Goal: Use online tool/utility: Use online tool/utility

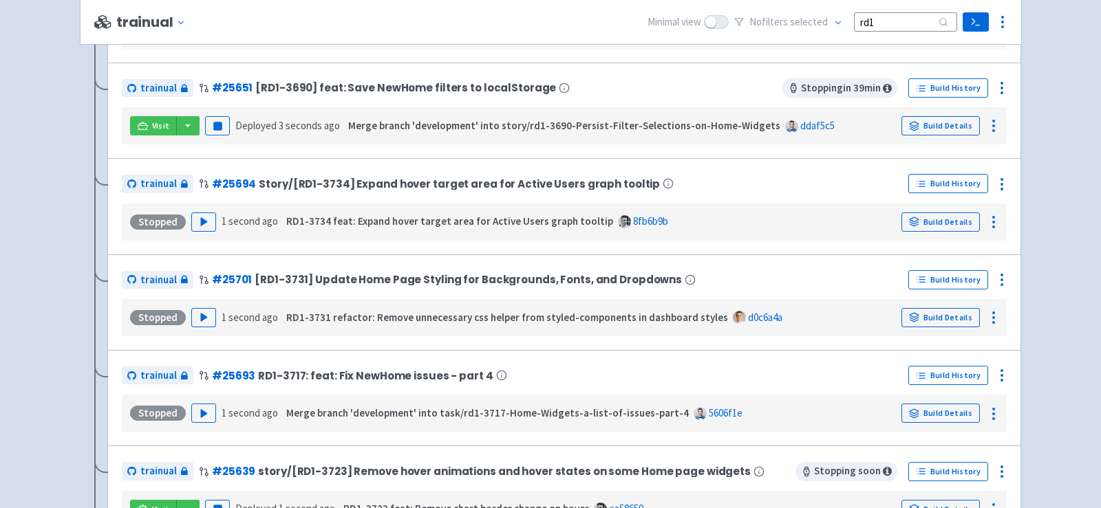
scroll to position [376, 0]
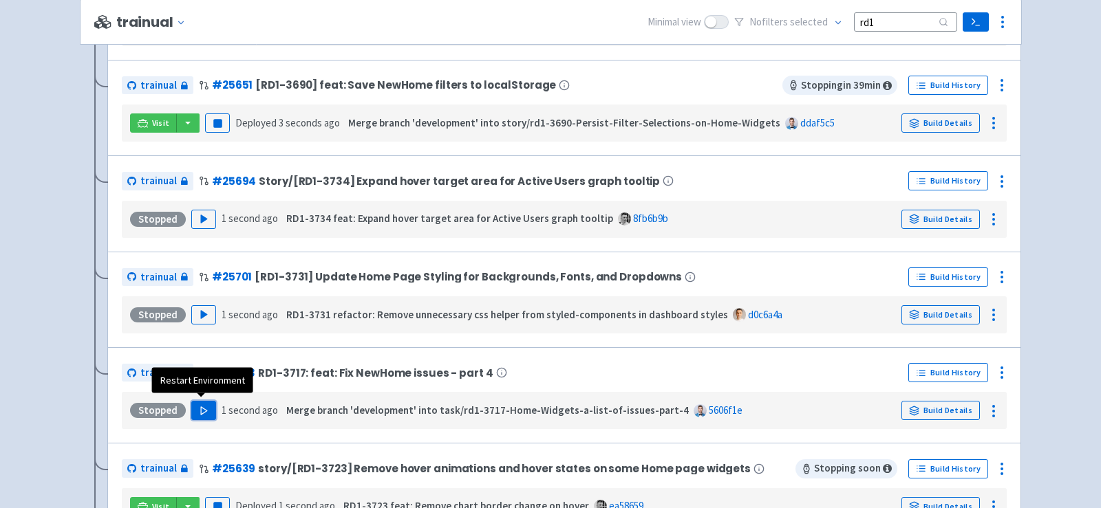
click at [199, 406] on icon "button" at bounding box center [204, 411] width 10 height 10
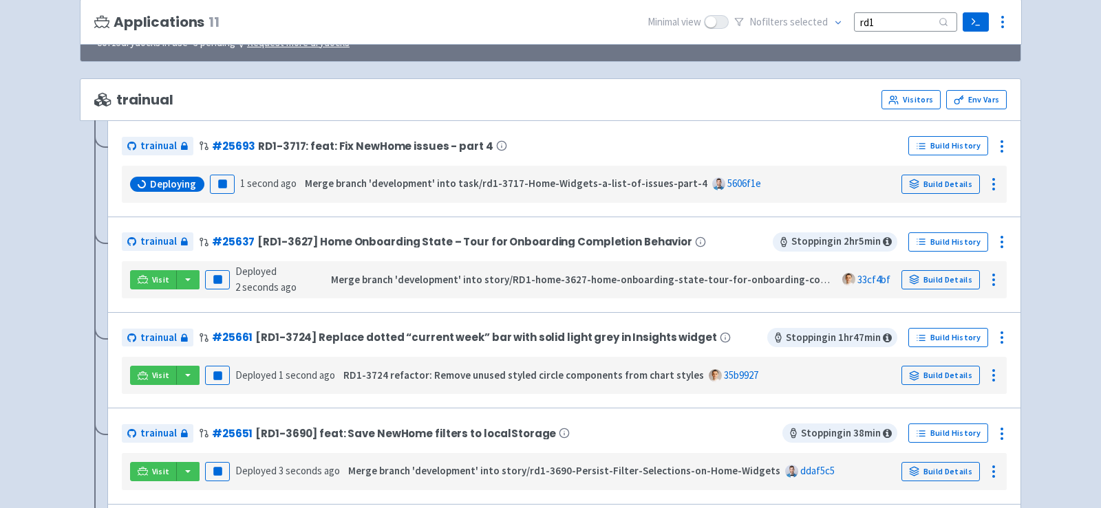
scroll to position [129, 0]
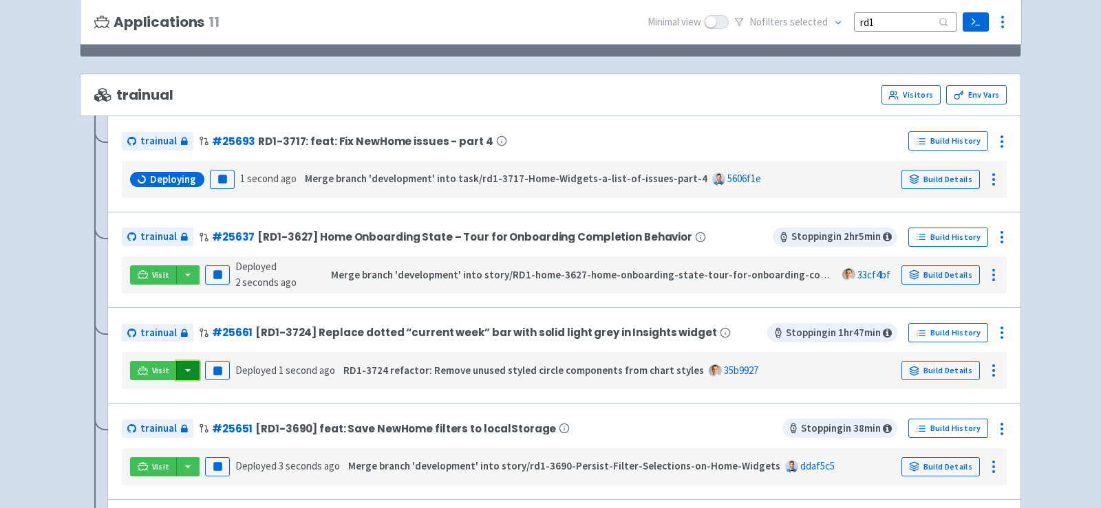
click at [184, 367] on button "button" at bounding box center [187, 370] width 23 height 19
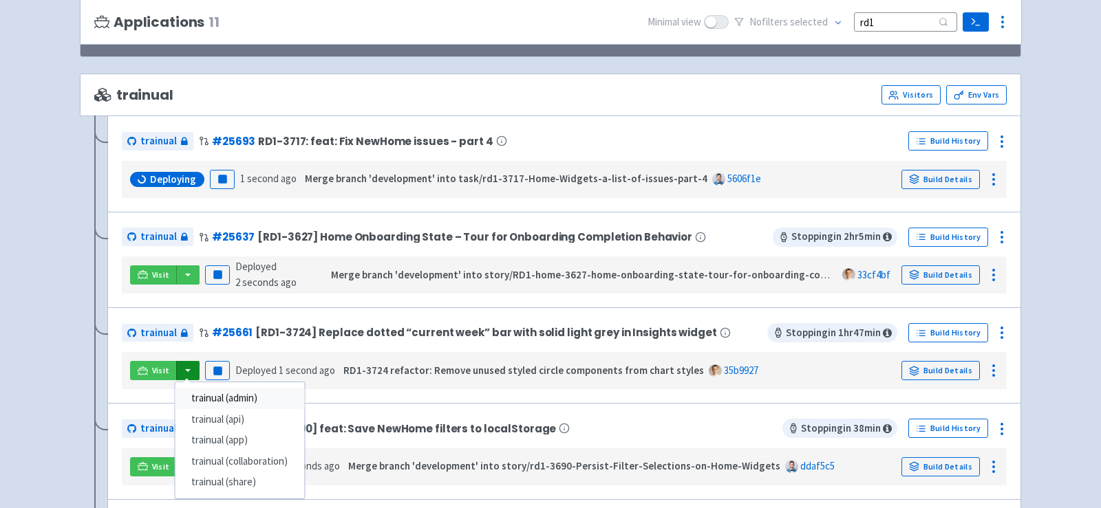
click at [206, 394] on link "trainual (admin)" at bounding box center [239, 398] width 129 height 21
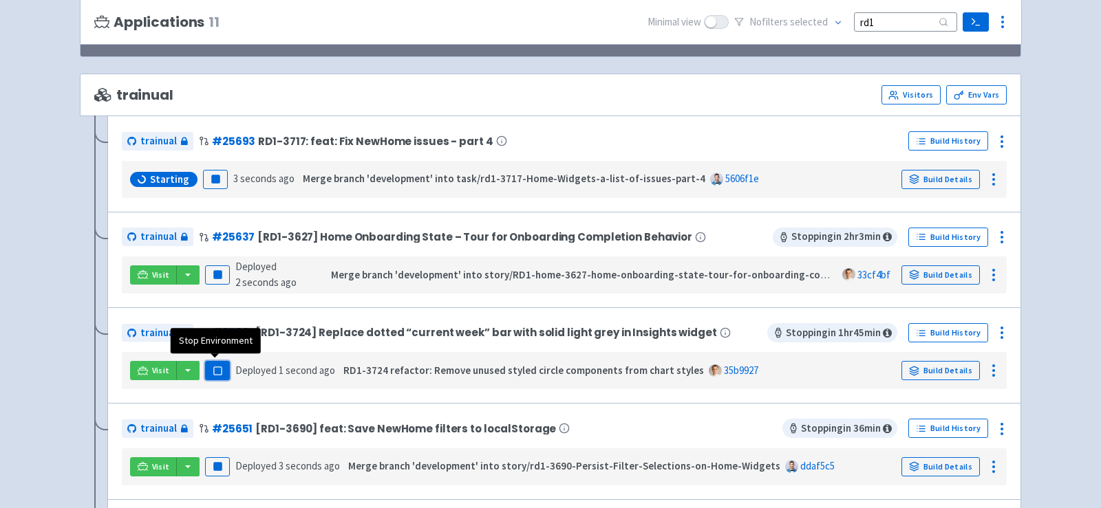
click at [226, 369] on button "Pause" at bounding box center [217, 370] width 25 height 19
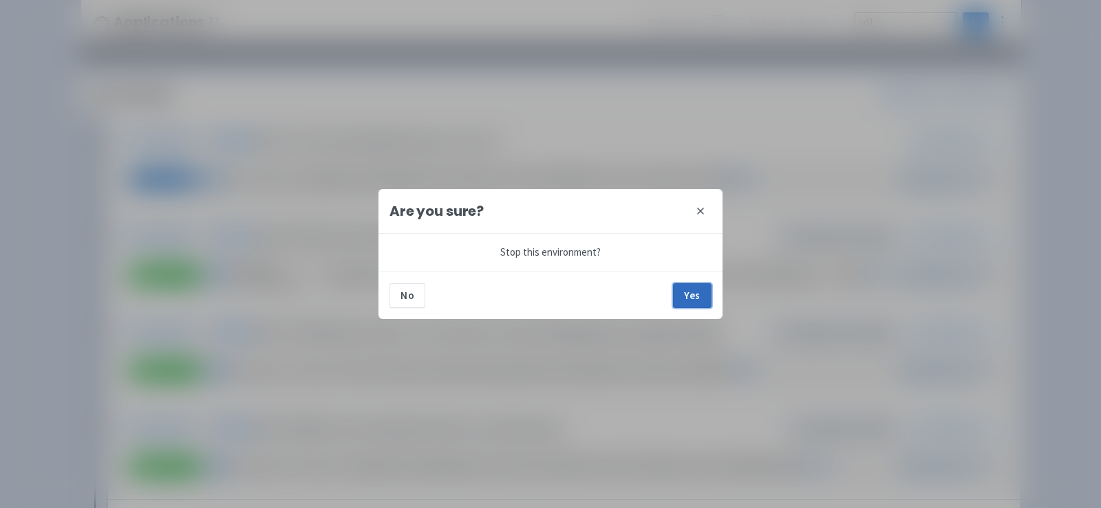
click at [704, 290] on button "Yes" at bounding box center [692, 295] width 39 height 25
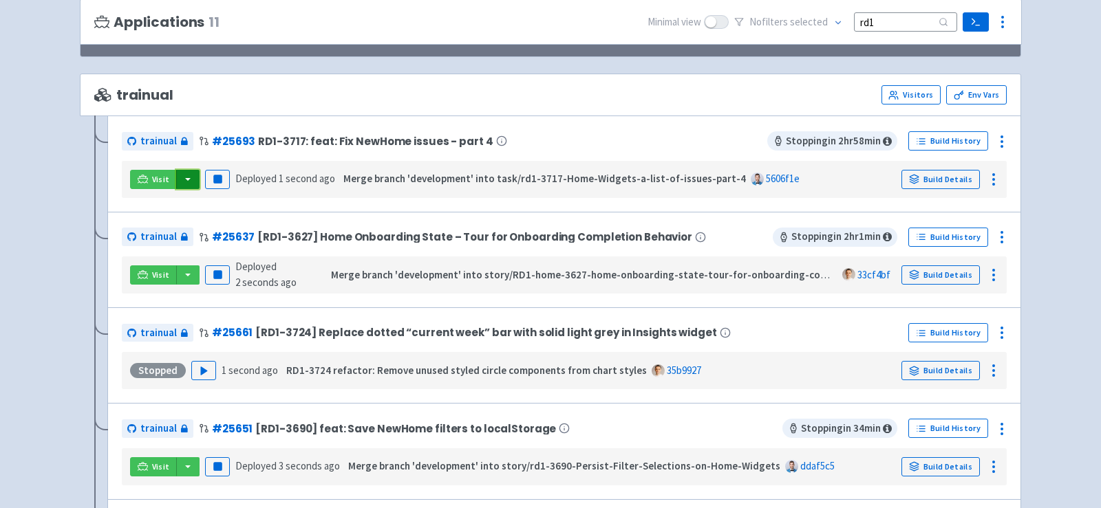
click at [188, 179] on button "button" at bounding box center [187, 179] width 23 height 19
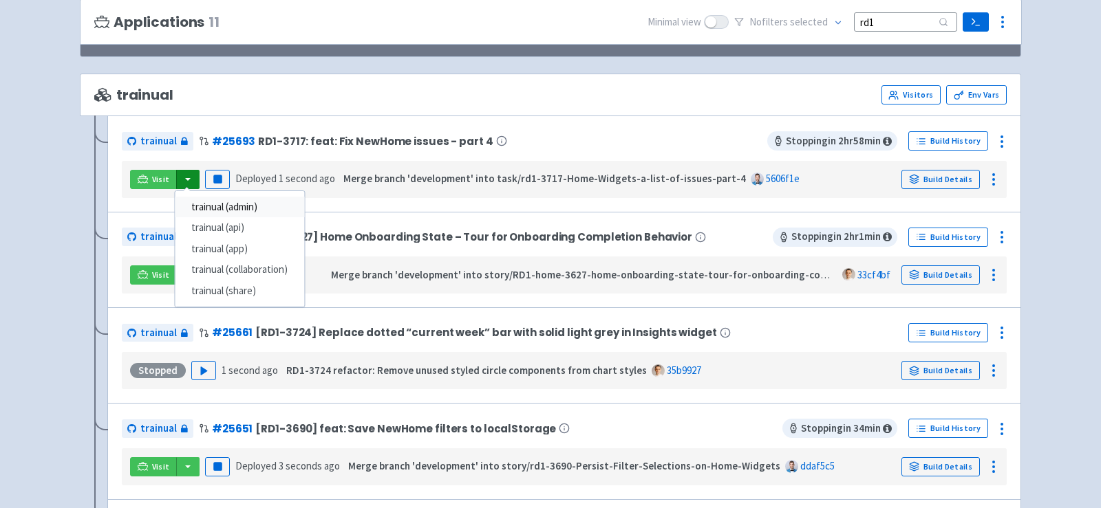
click at [233, 203] on link "trainual (admin)" at bounding box center [239, 207] width 129 height 21
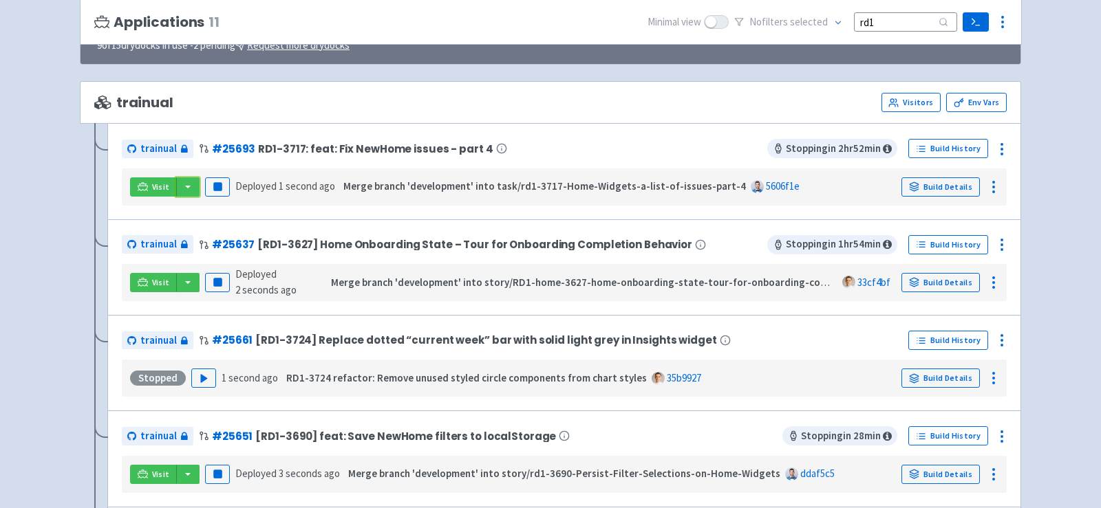
scroll to position [102, 0]
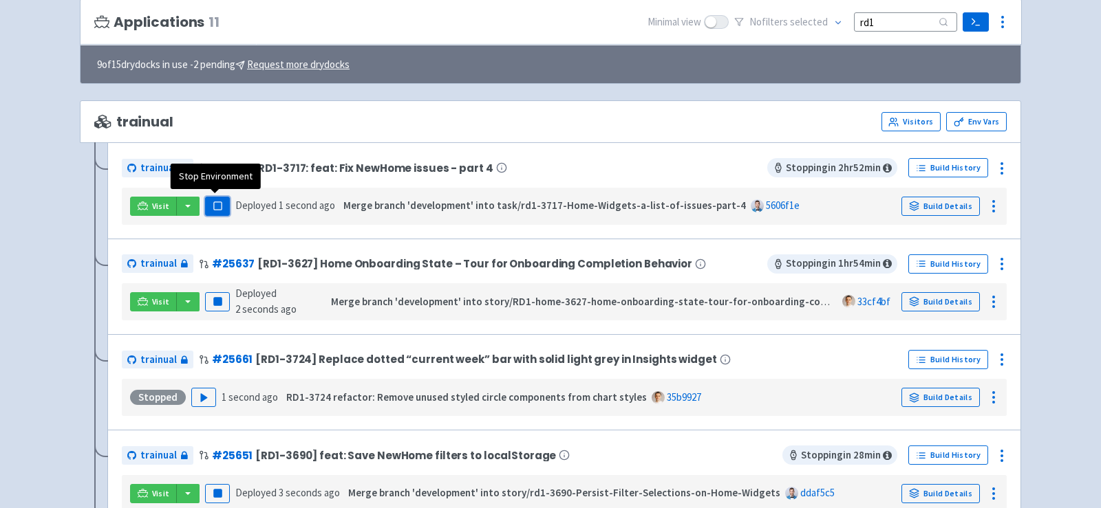
click at [219, 204] on icon "button" at bounding box center [218, 206] width 10 height 10
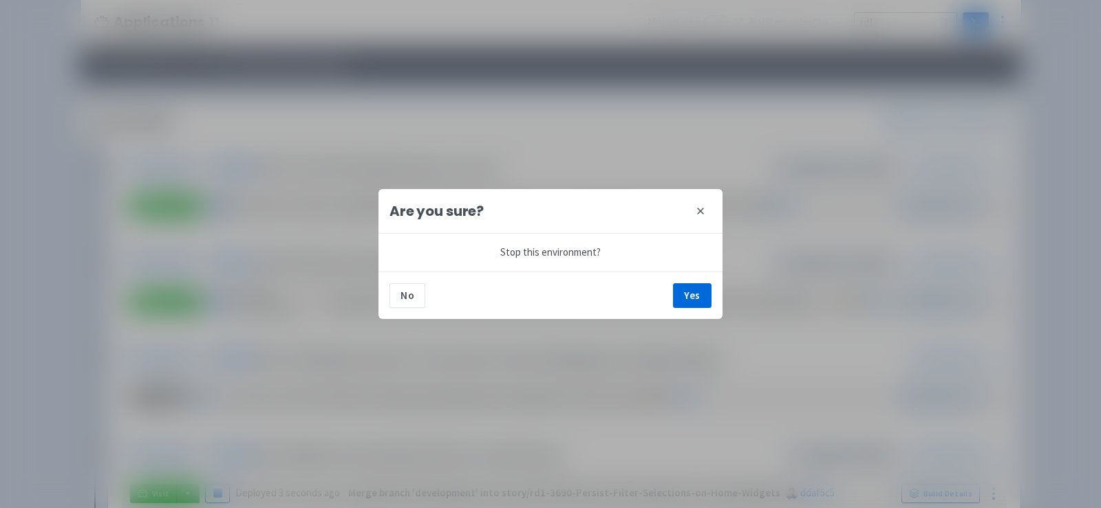
click at [692, 272] on div "No Yes" at bounding box center [550, 295] width 344 height 47
click at [692, 290] on button "Yes" at bounding box center [692, 295] width 39 height 25
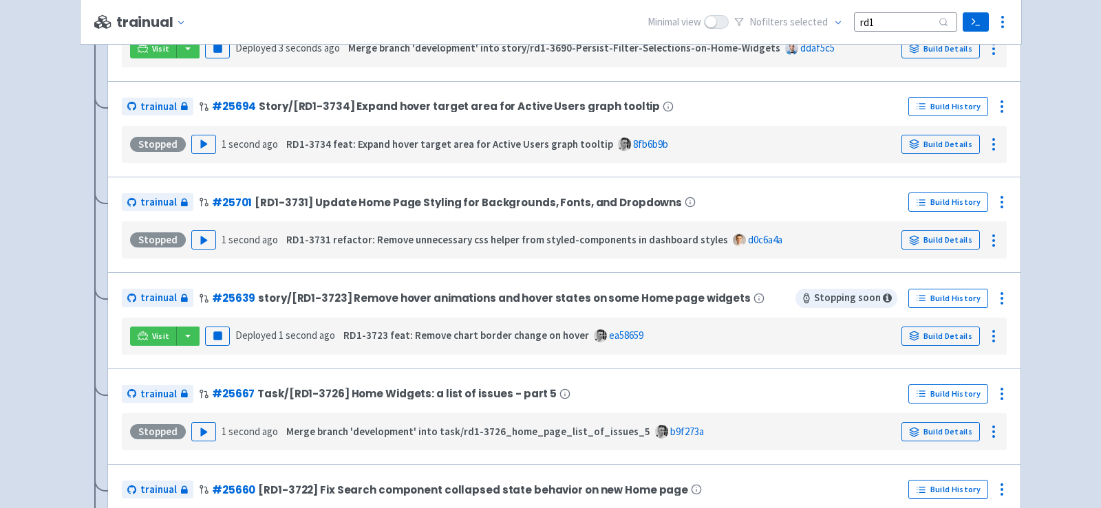
scroll to position [549, 0]
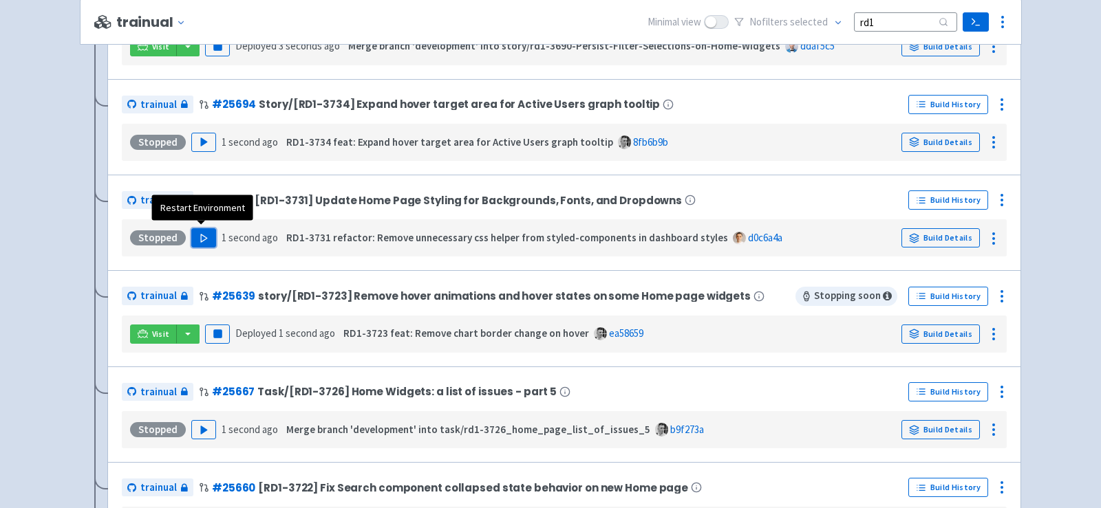
click at [207, 238] on button "Play" at bounding box center [203, 237] width 25 height 19
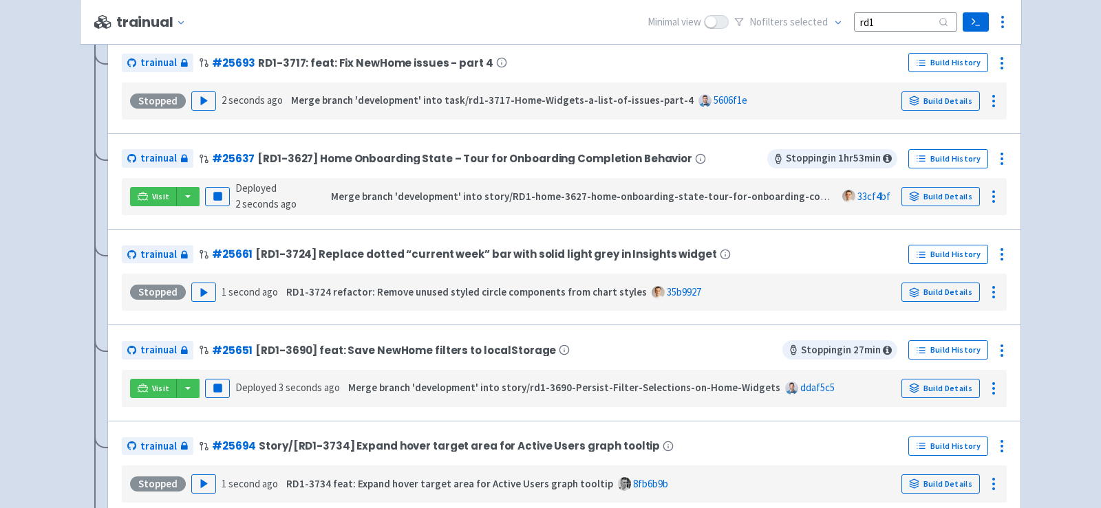
scroll to position [0, 0]
